Goal: Transaction & Acquisition: Purchase product/service

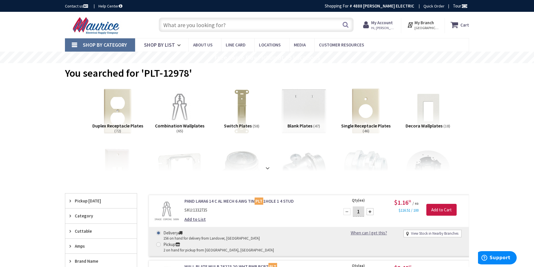
click at [89, 40] on link "Shop By Category" at bounding box center [100, 44] width 70 height 13
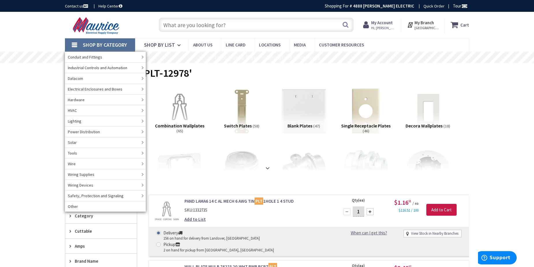
drag, startPoint x: 85, startPoint y: 68, endPoint x: 55, endPoint y: 96, distance: 41.3
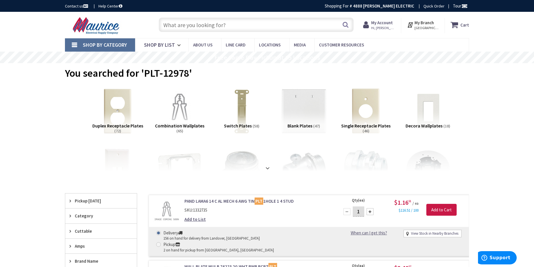
click at [87, 50] on link "Shop By Category" at bounding box center [100, 44] width 70 height 13
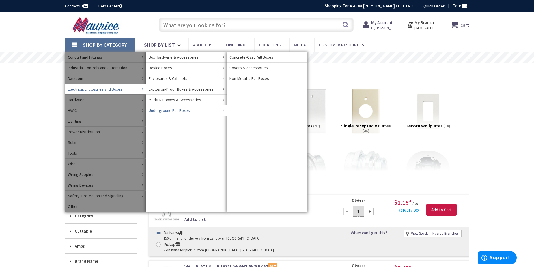
drag, startPoint x: 230, startPoint y: 108, endPoint x: 242, endPoint y: 97, distance: 16.2
click at [242, 97] on ul "Concrete/Cast Pull Boxes Covers & Accessories Non-Metallic Pull Boxes" at bounding box center [267, 132] width 81 height 160
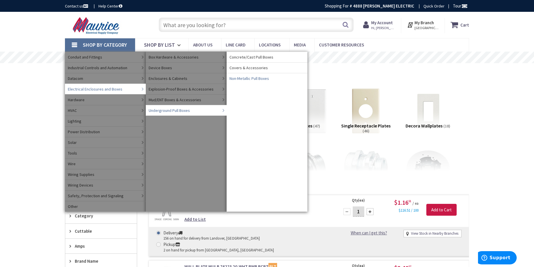
click at [242, 80] on span "Non-Metallic Pull Boxes" at bounding box center [249, 79] width 40 height 6
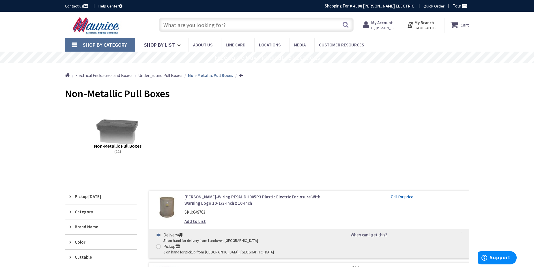
click at [123, 50] on link "Shop By Category" at bounding box center [100, 44] width 70 height 13
